Goal: Transaction & Acquisition: Purchase product/service

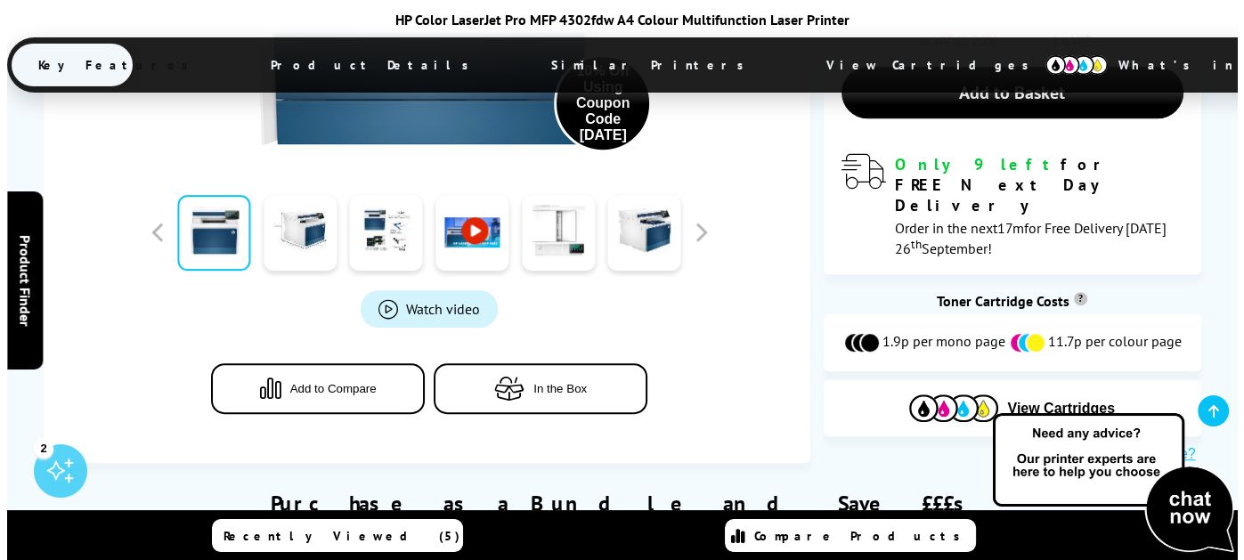
scroll to position [801, 0]
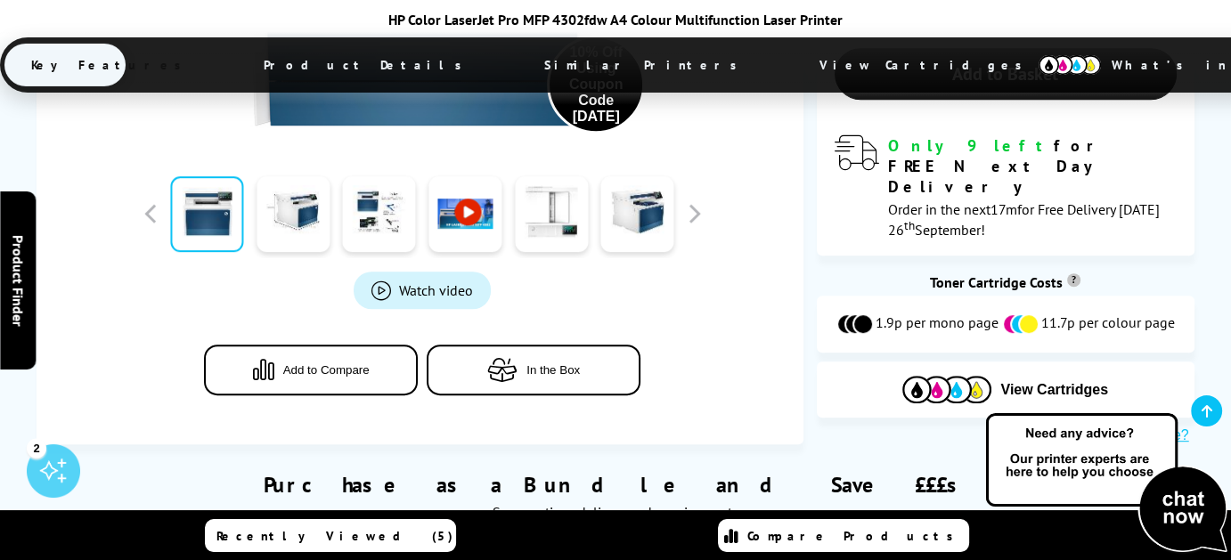
click at [548, 363] on span "In the Box" at bounding box center [552, 369] width 53 height 13
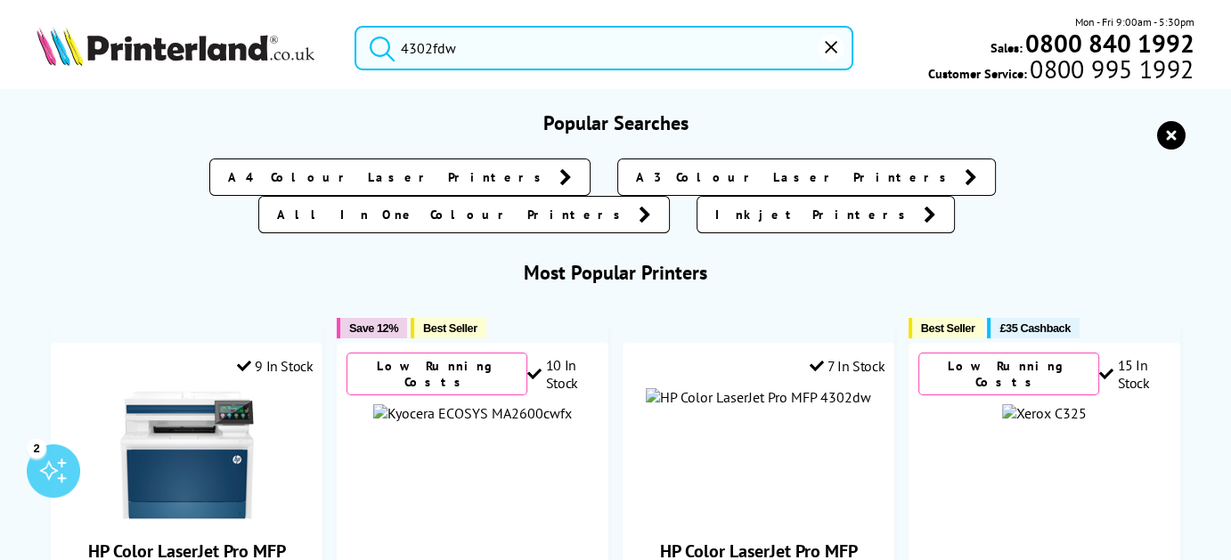
click at [458, 53] on input "4302fdw" at bounding box center [604, 48] width 500 height 45
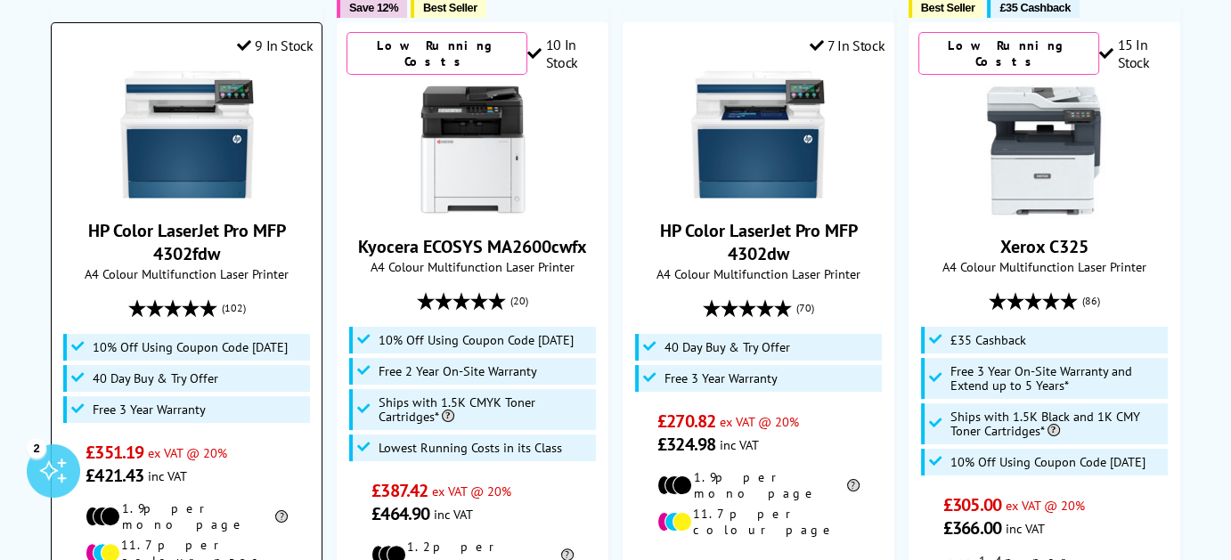
scroll to position [267, 0]
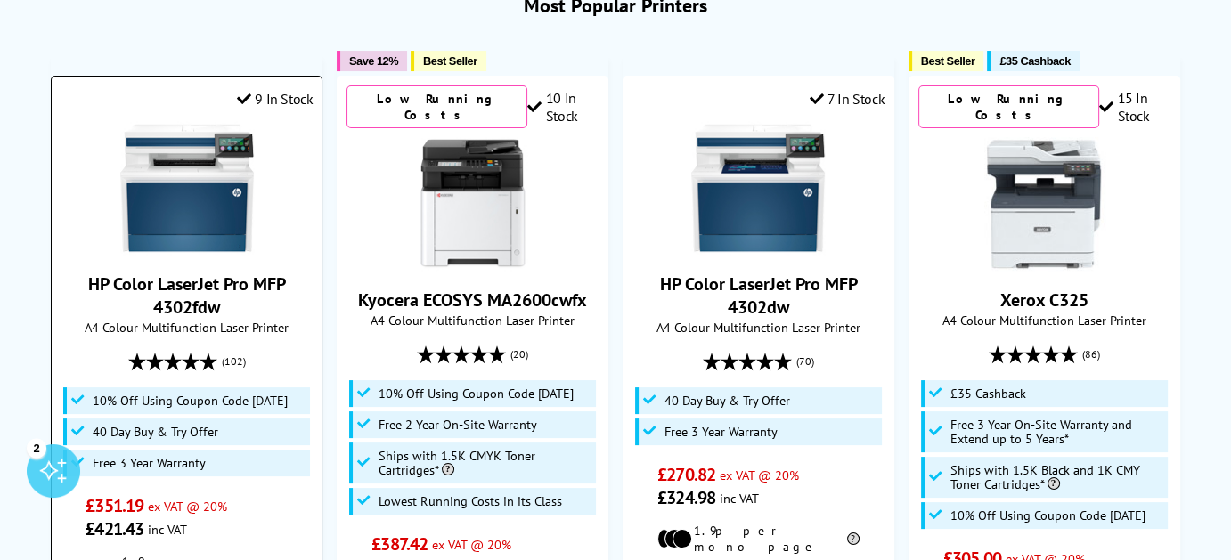
click at [210, 170] on img at bounding box center [187, 188] width 134 height 134
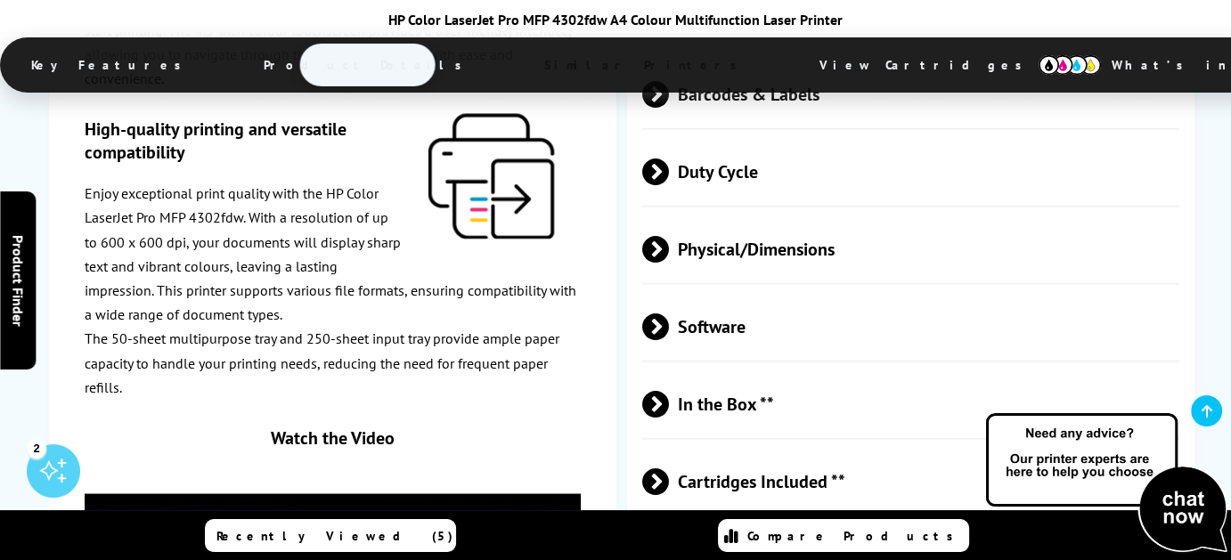
scroll to position [4363, 0]
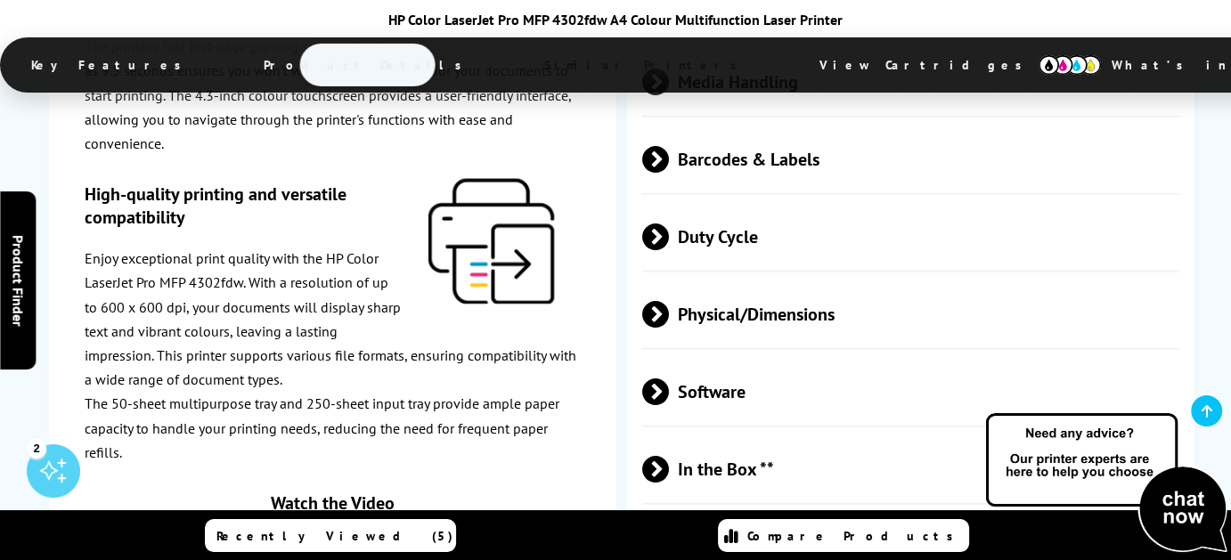
click at [743, 514] on span "Cartridges Included **" at bounding box center [910, 547] width 537 height 67
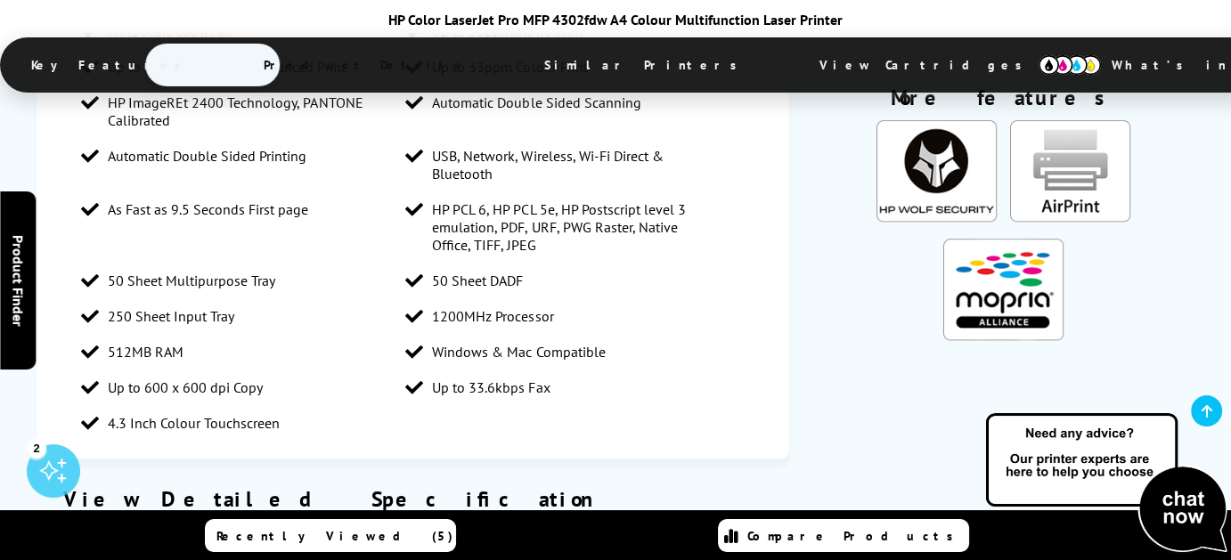
scroll to position [1870, 0]
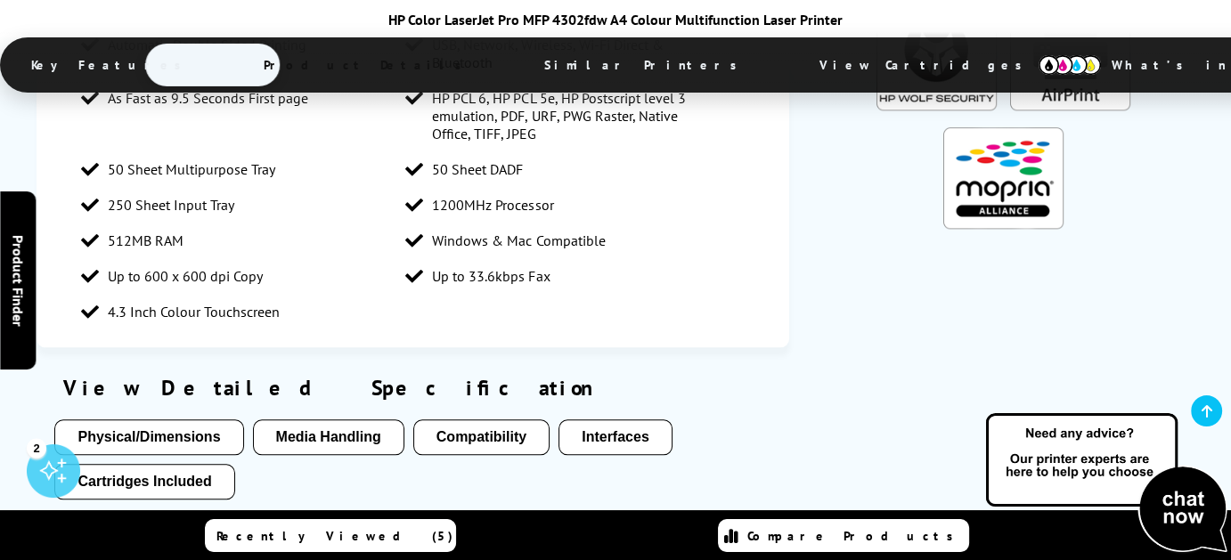
click at [126, 464] on button "Cartridges Included" at bounding box center [144, 482] width 180 height 36
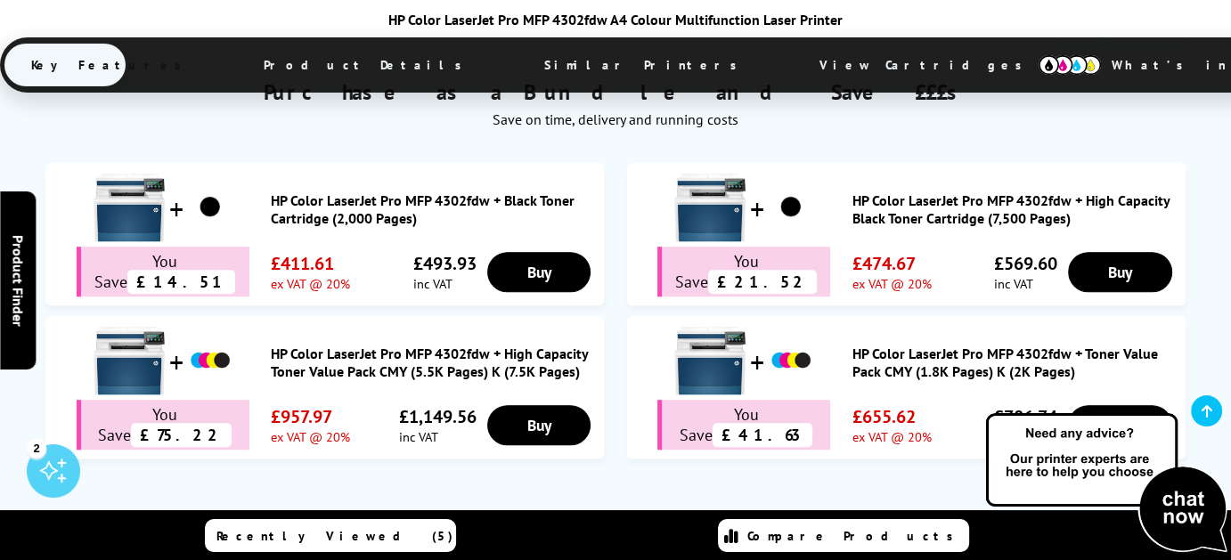
scroll to position [1105, 0]
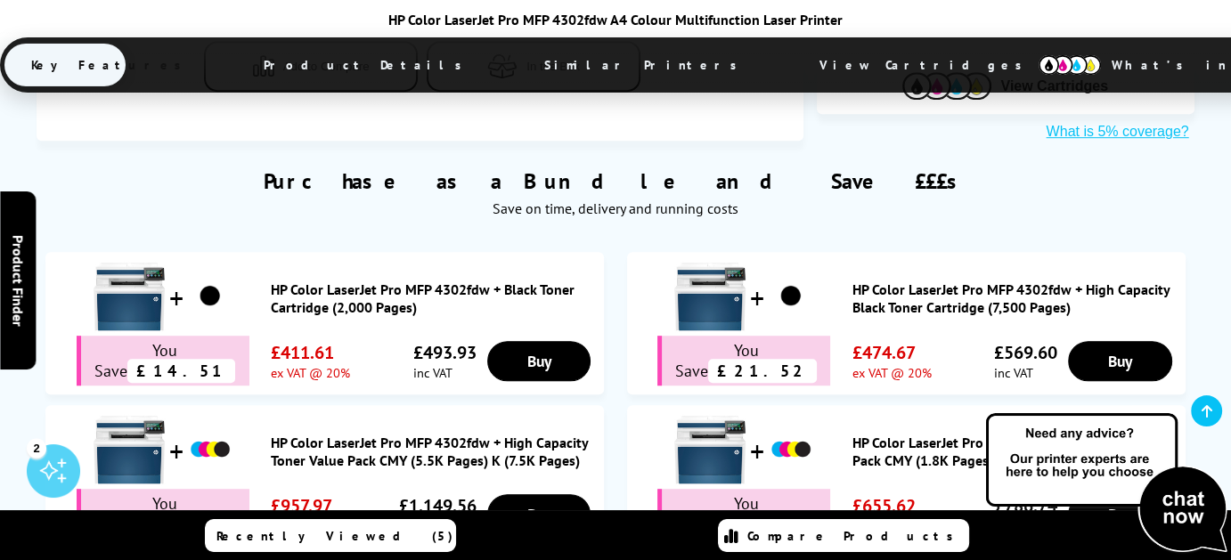
click at [890, 434] on link "HP Color LaserJet Pro MFP 4302fdw + Toner Value Pack CMY (1.8K Pages) K (2K Pag…" at bounding box center [1013, 452] width 324 height 36
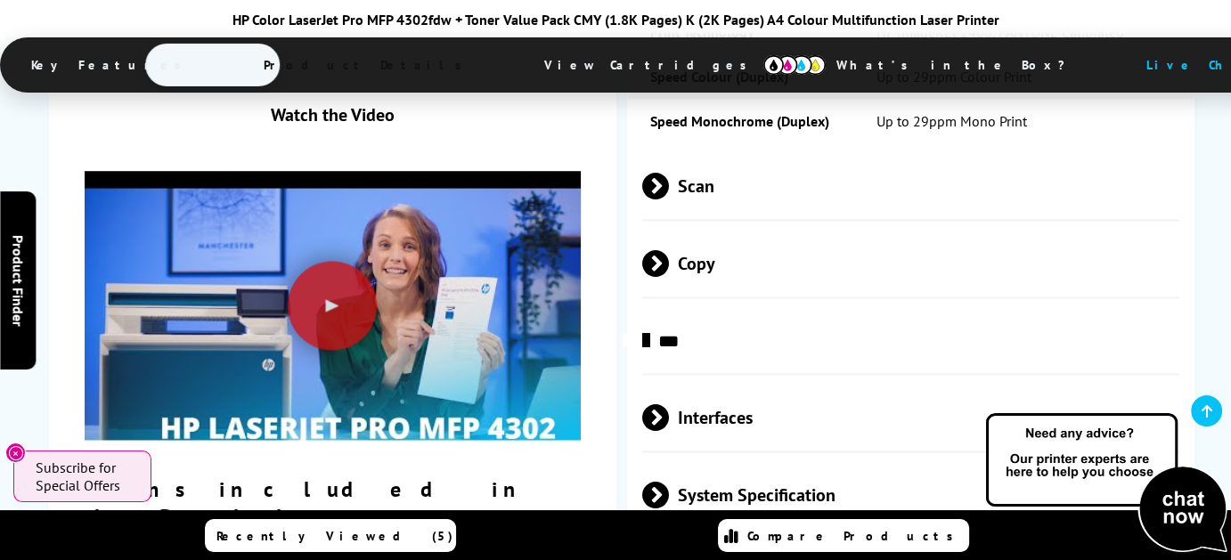
scroll to position [2315, 0]
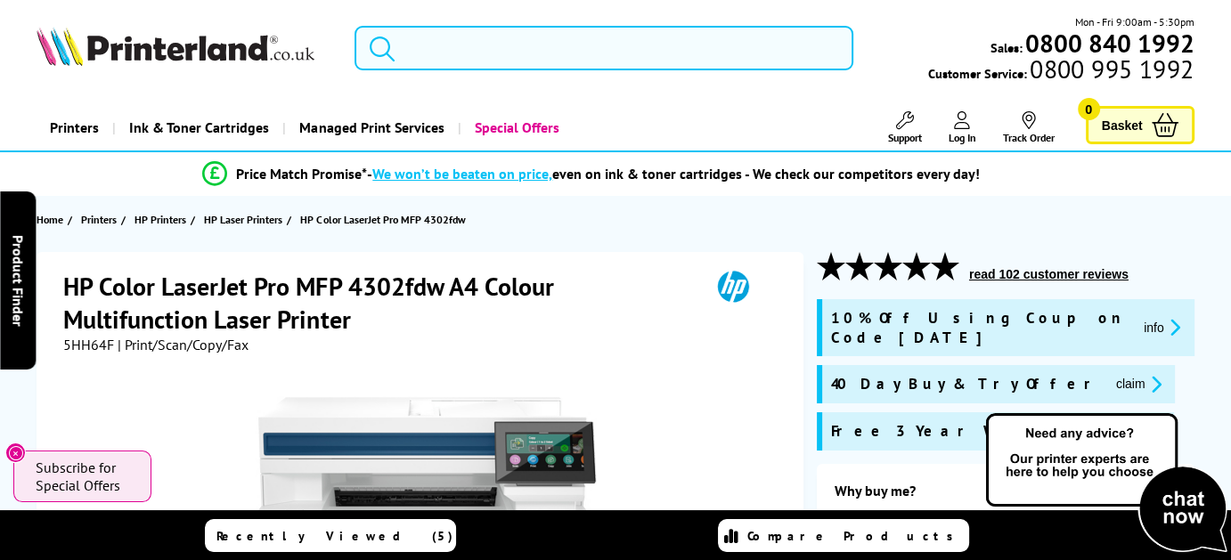
click at [409, 53] on input "search" at bounding box center [604, 48] width 500 height 45
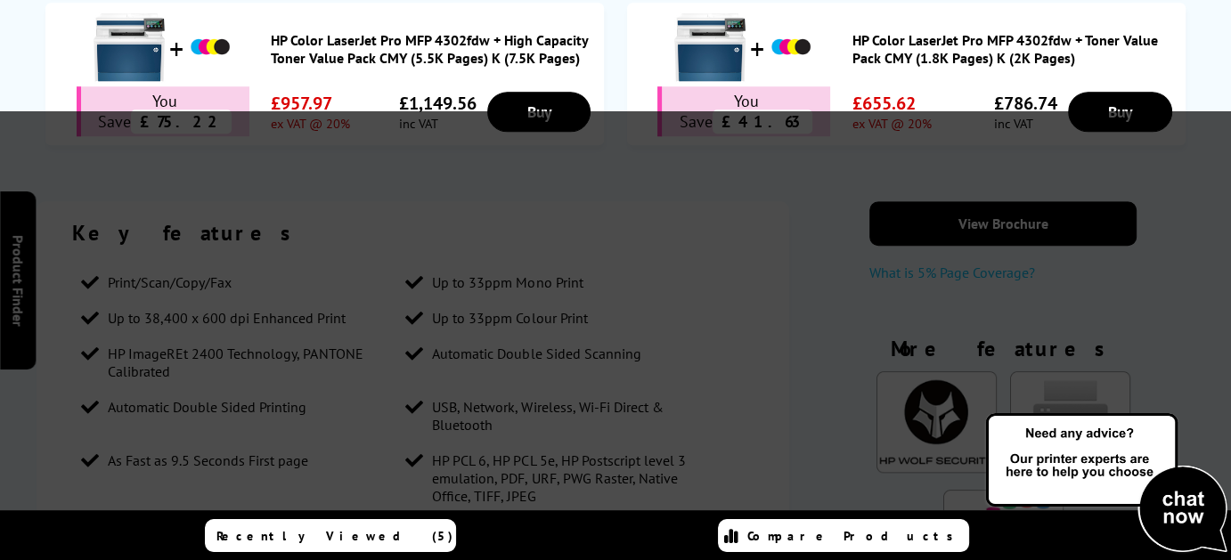
scroll to position [1514, 0]
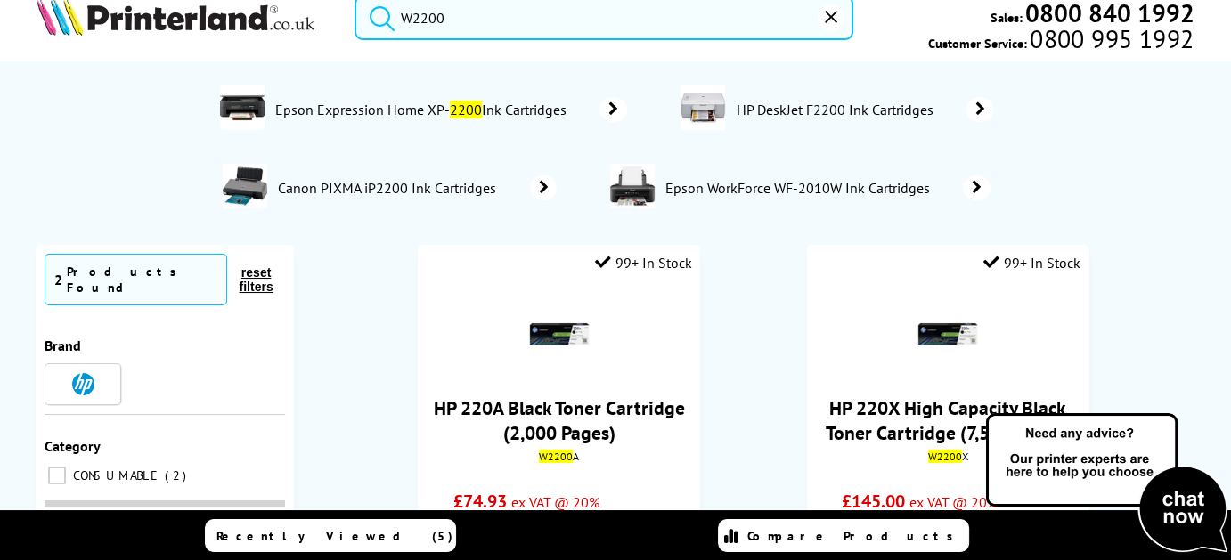
scroll to position [0, 0]
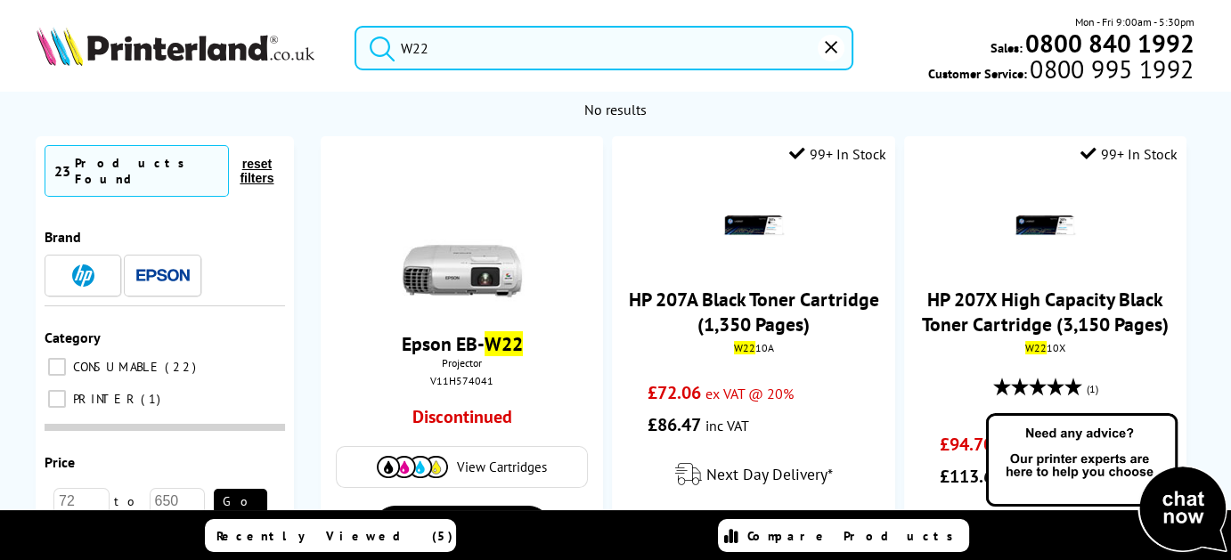
type input "W"
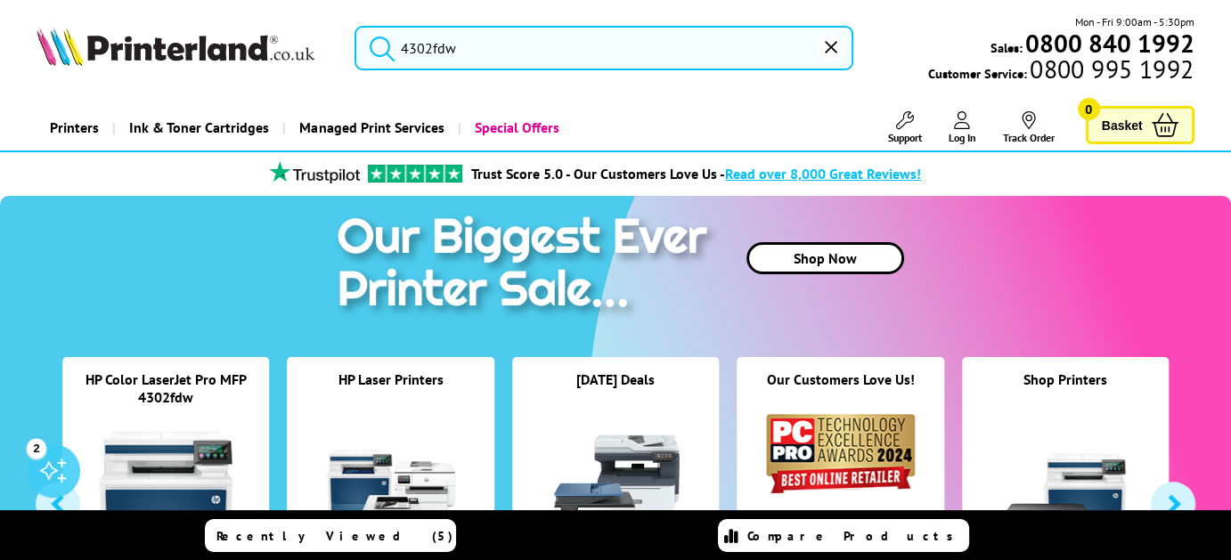
click at [467, 43] on input "4302fdw" at bounding box center [604, 48] width 500 height 45
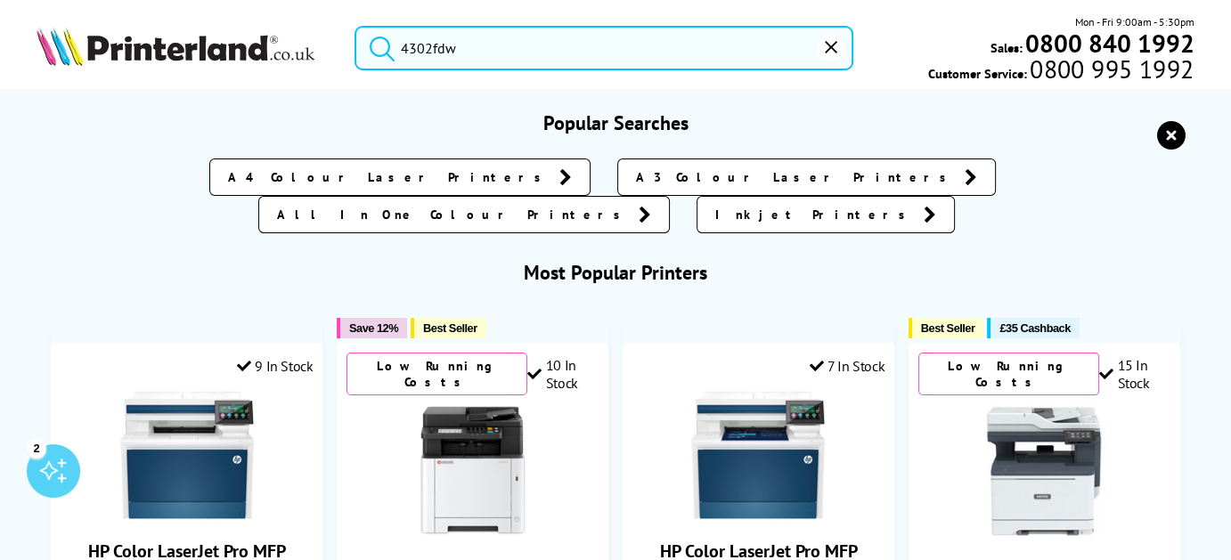
click at [355, 26] on button "submit" at bounding box center [377, 45] width 45 height 39
